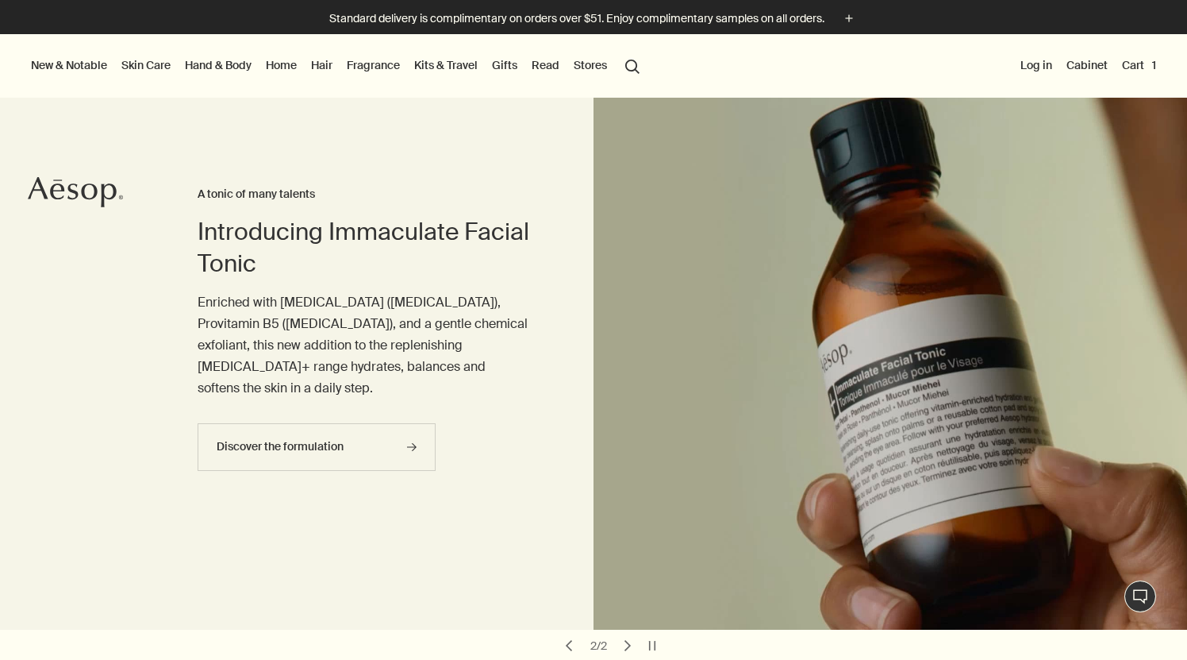
click at [448, 66] on link "Kits & Travel" at bounding box center [446, 65] width 70 height 21
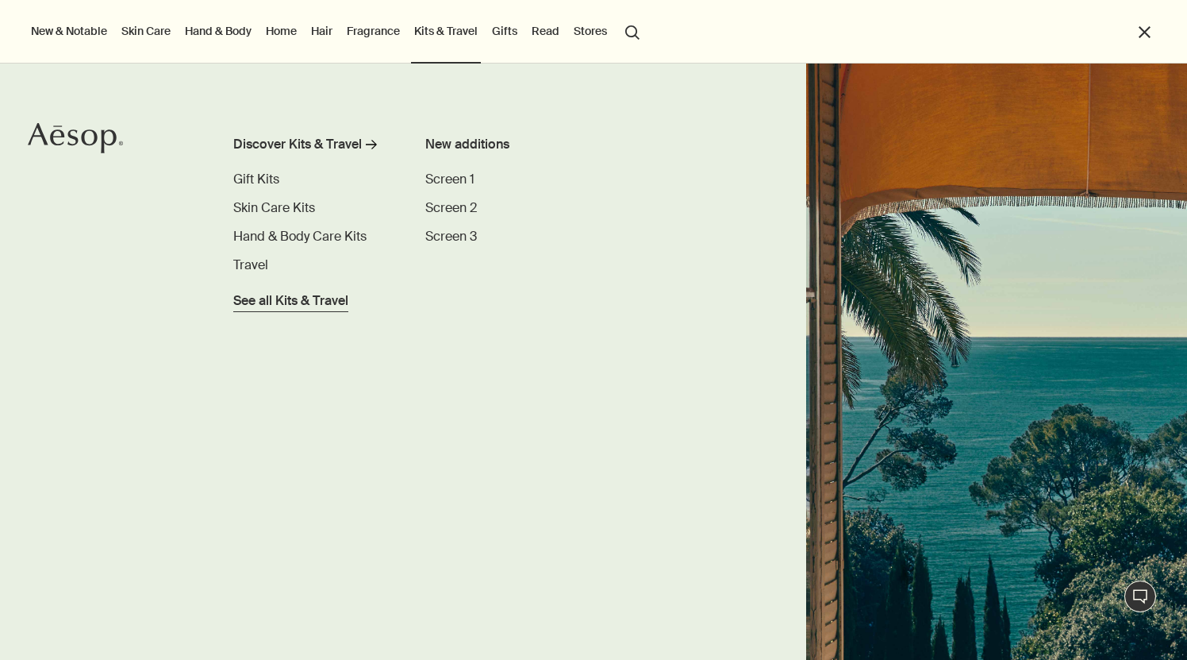
click at [266, 304] on span "See all Kits & Travel" at bounding box center [290, 300] width 115 height 19
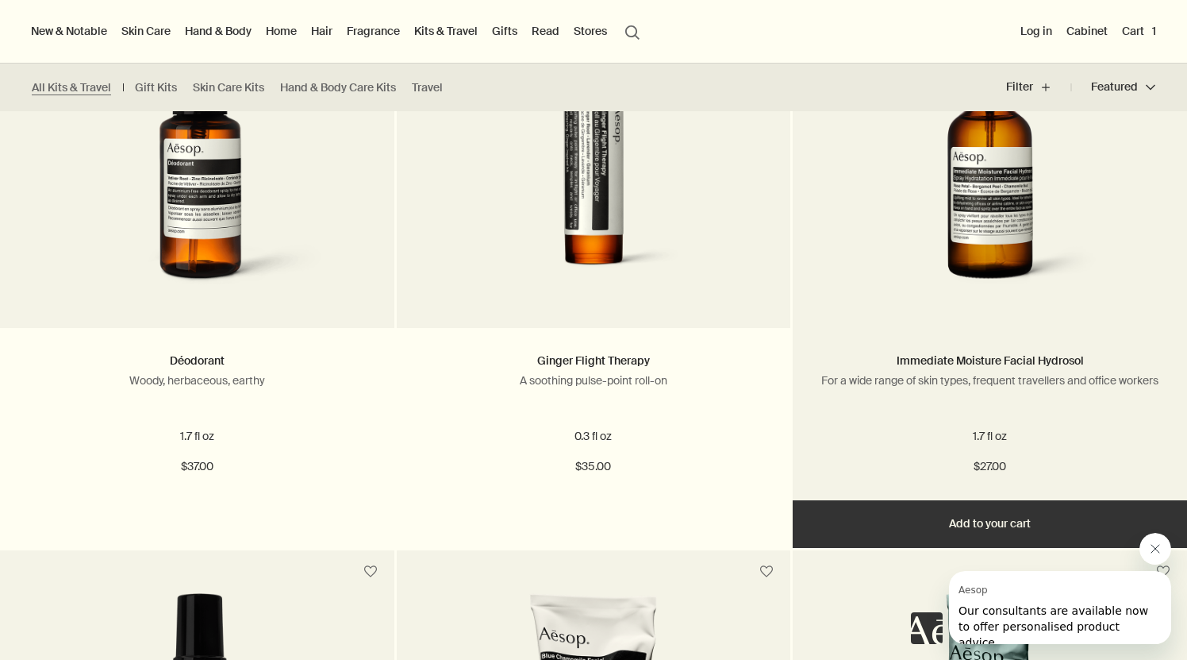
scroll to position [1655, 0]
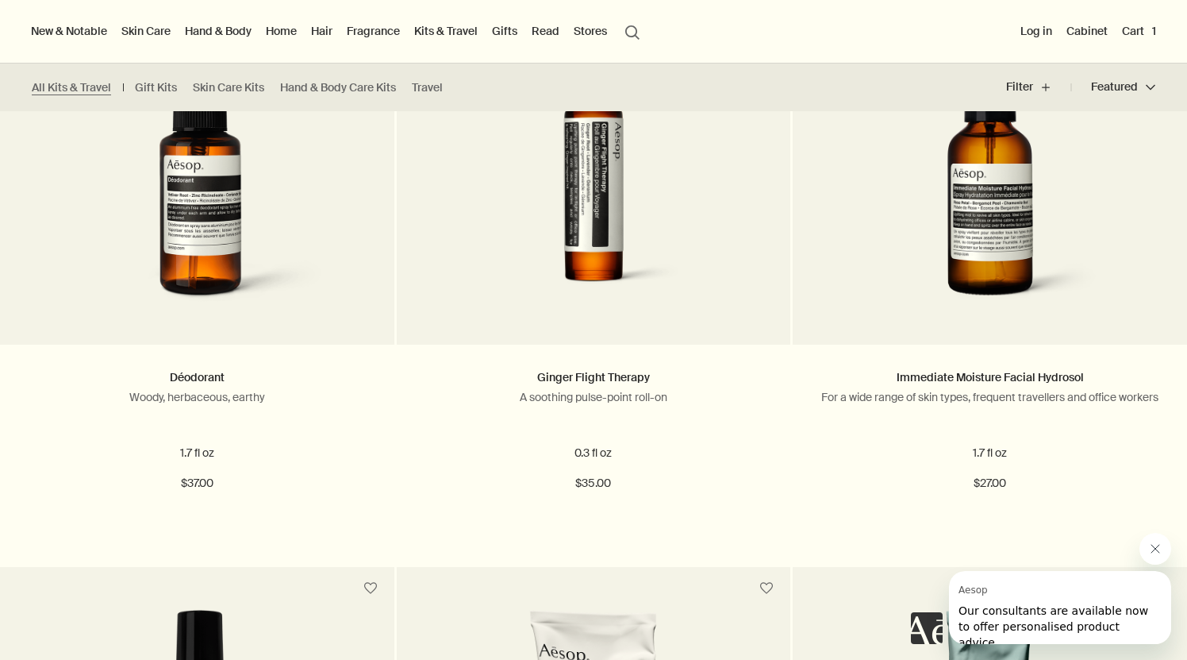
click at [1146, 30] on button "Cart 1" at bounding box center [1139, 31] width 40 height 21
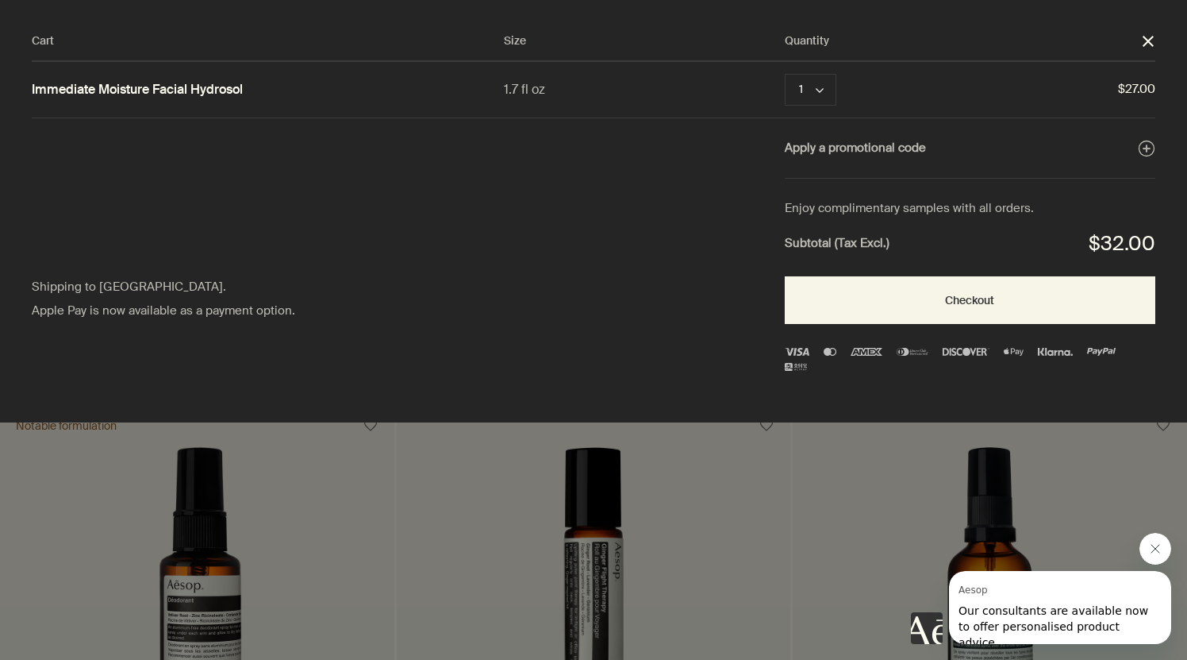
scroll to position [0, 0]
click at [1146, 39] on polygon "Close" at bounding box center [1148, 41] width 11 height 11
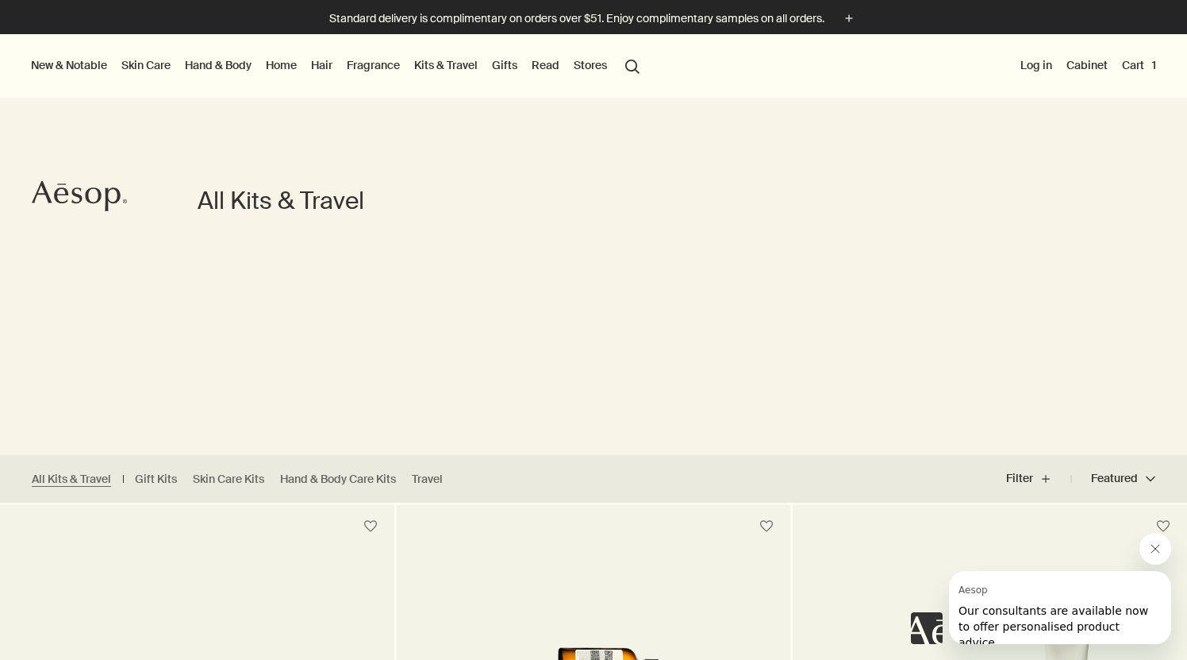
click at [152, 65] on link "Skin Care" at bounding box center [146, 65] width 56 height 21
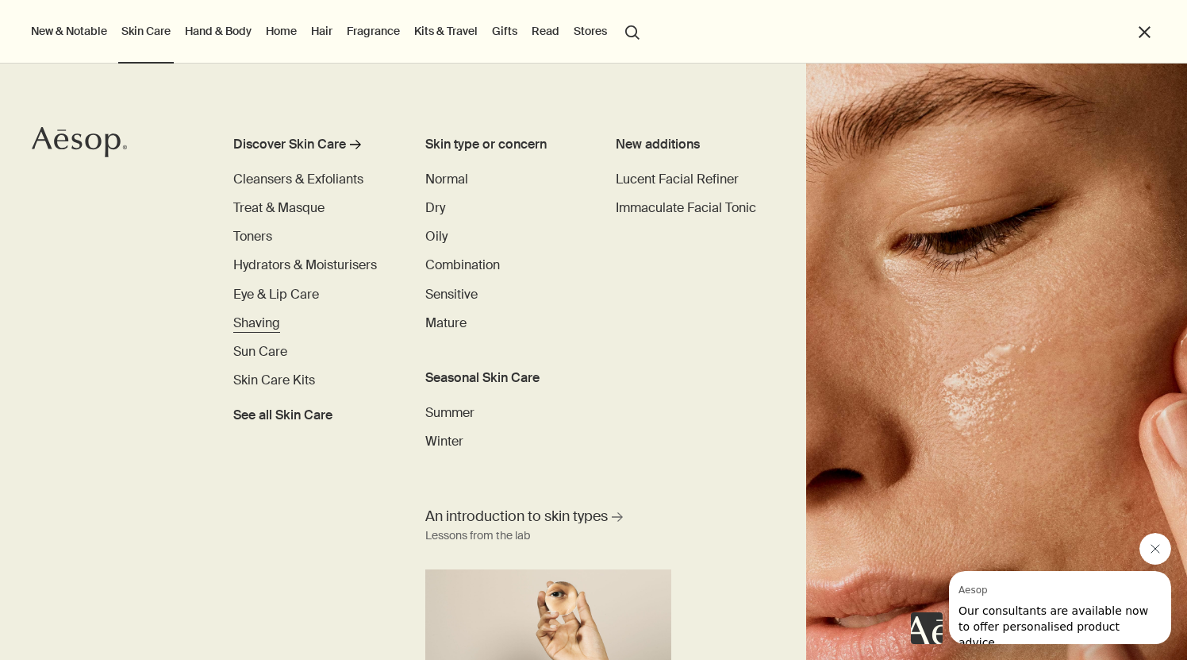
click at [246, 318] on span "Shaving" at bounding box center [256, 322] width 47 height 17
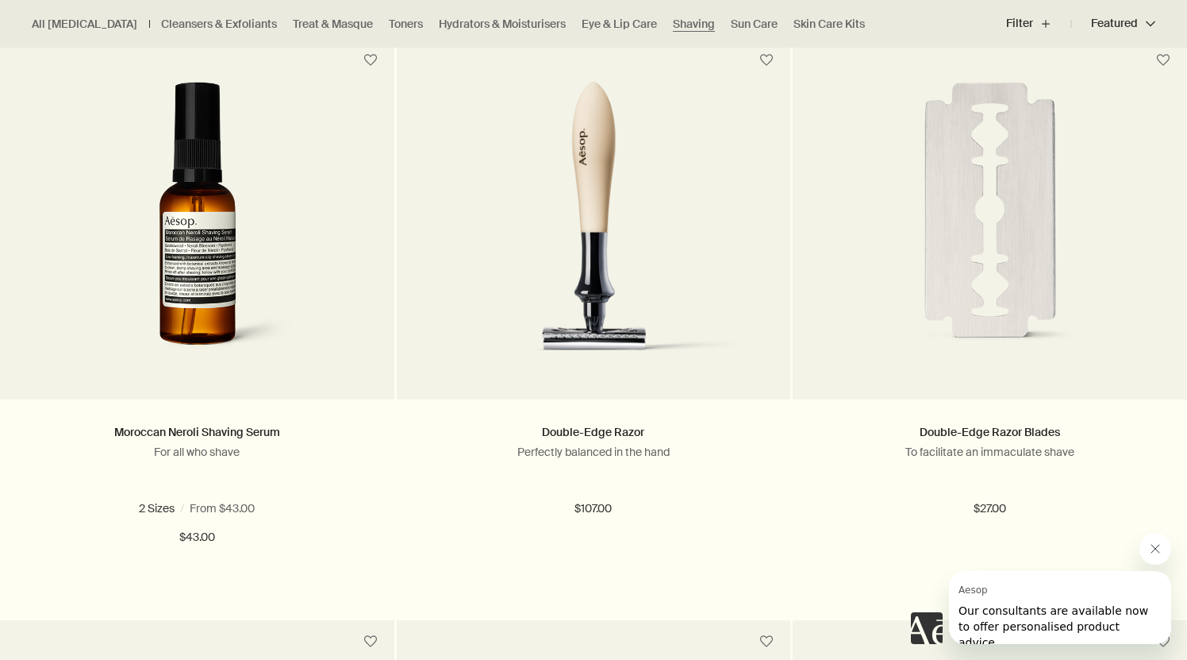
scroll to position [467, 0]
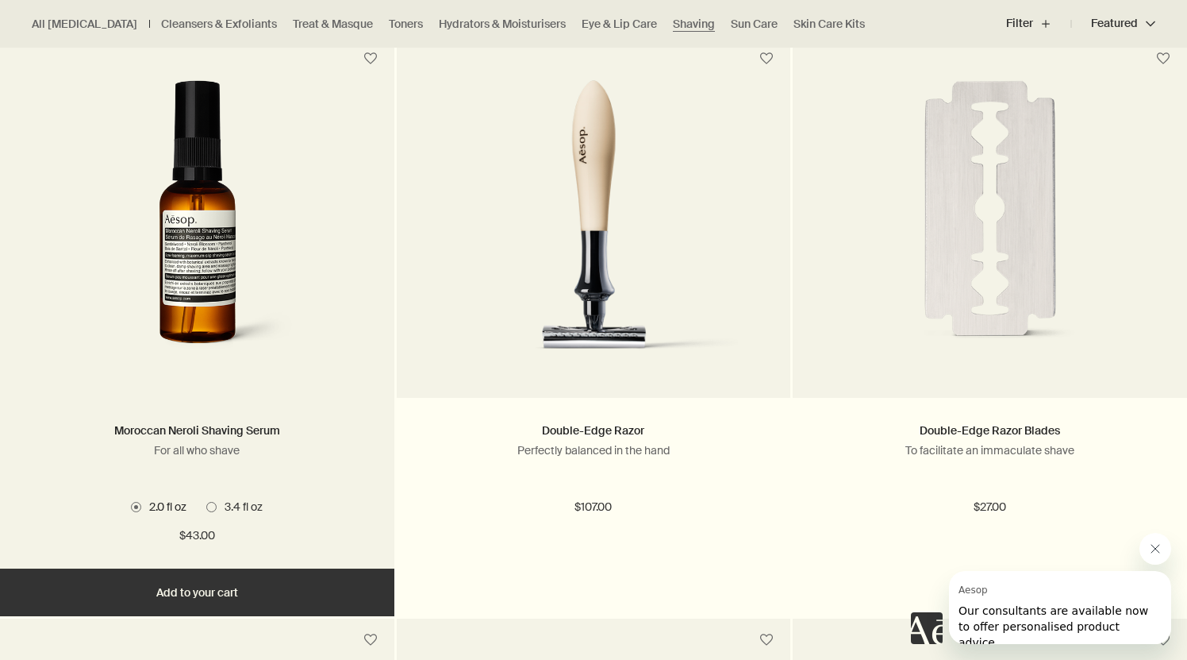
click at [202, 293] on img at bounding box center [197, 227] width 301 height 294
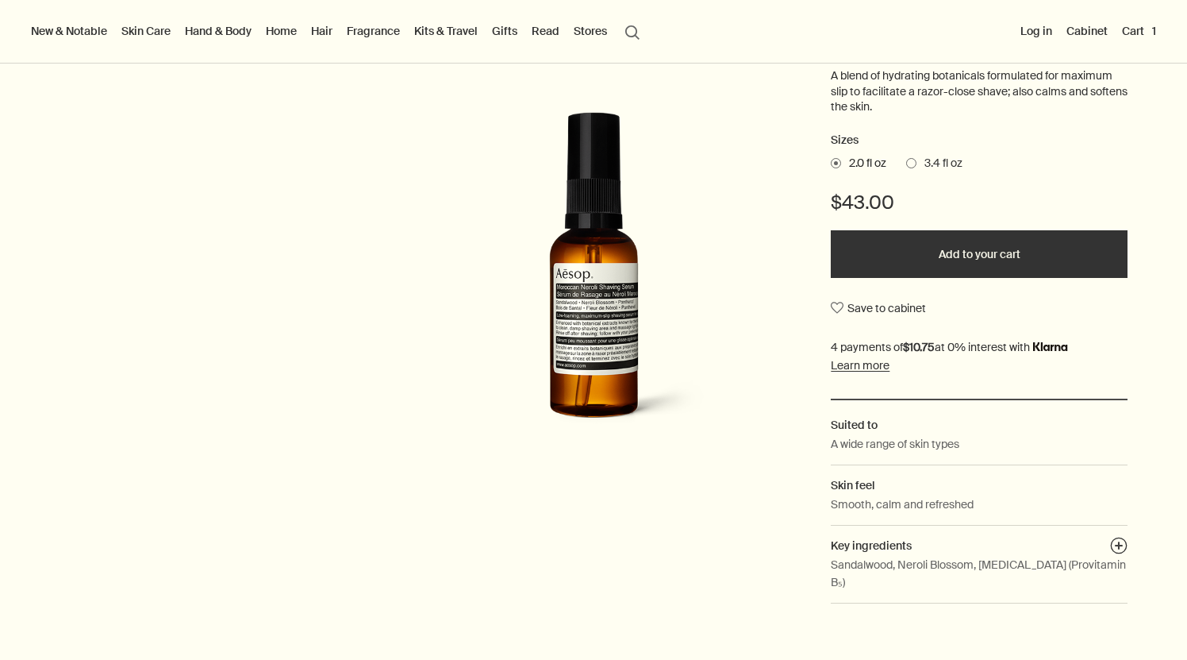
scroll to position [240, 0]
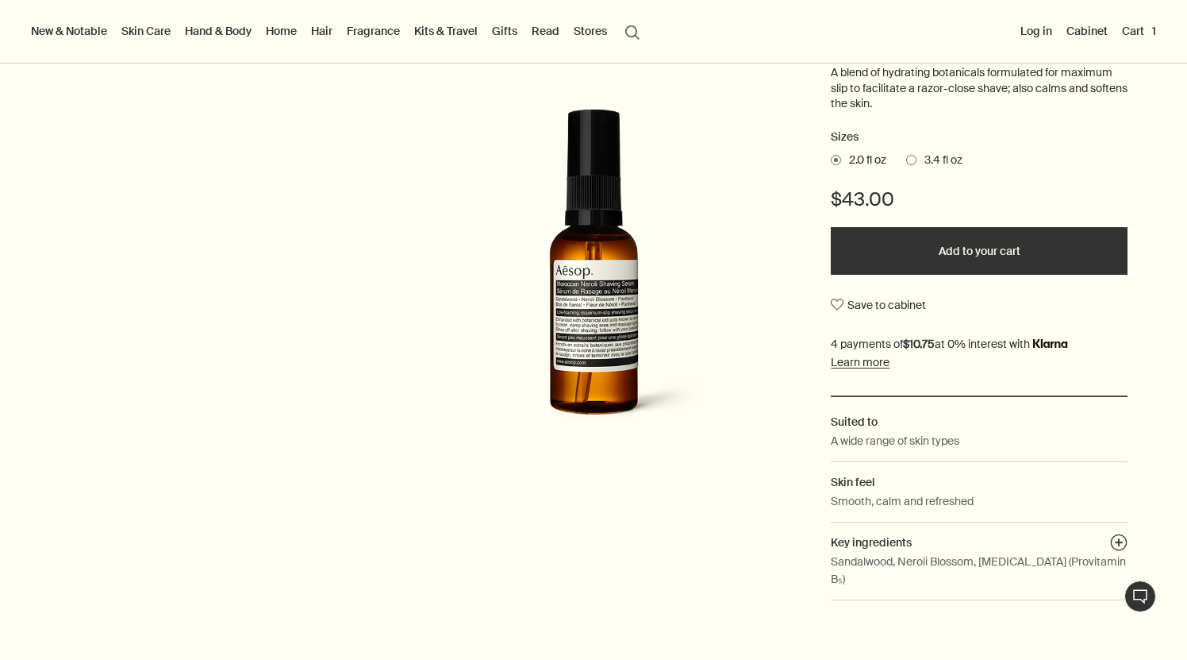
click at [546, 31] on link "Read" at bounding box center [546, 31] width 34 height 21
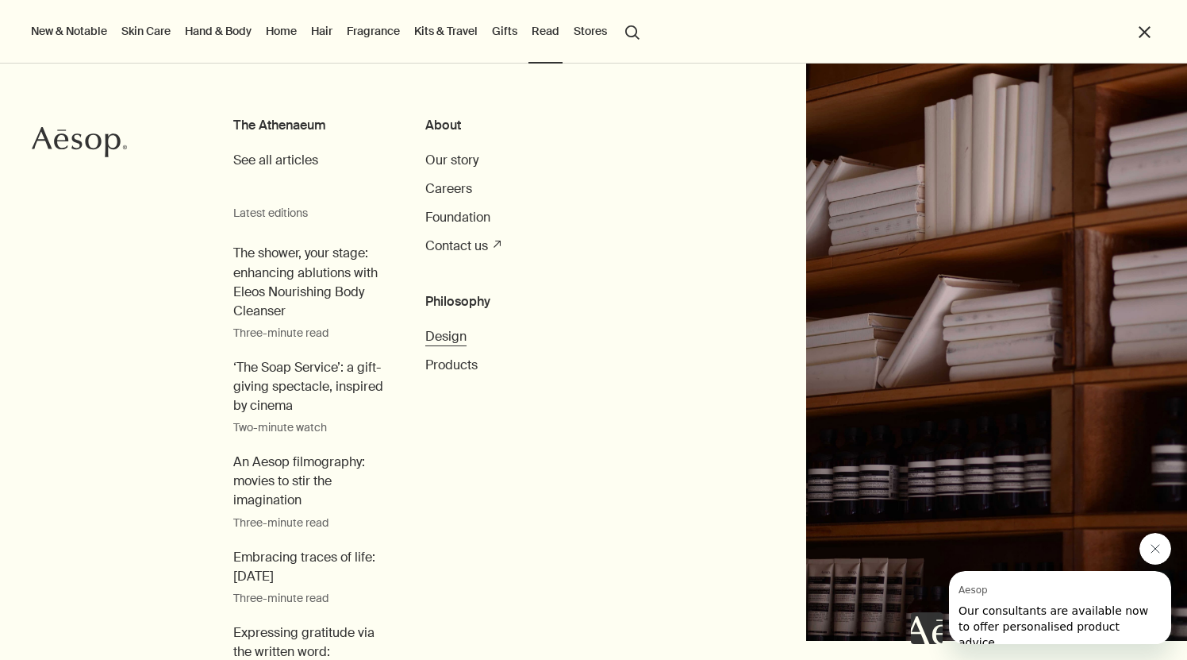
scroll to position [7, 0]
